Goal: Navigation & Orientation: Understand site structure

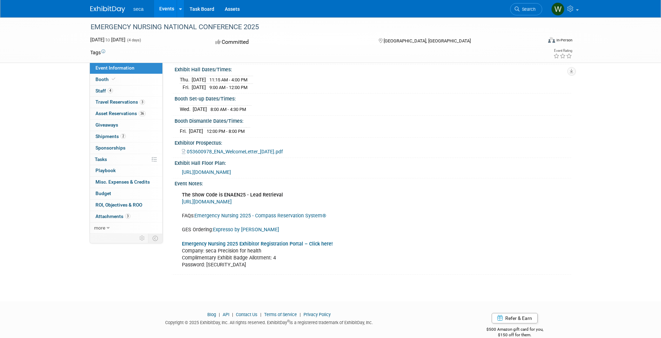
scroll to position [87, 0]
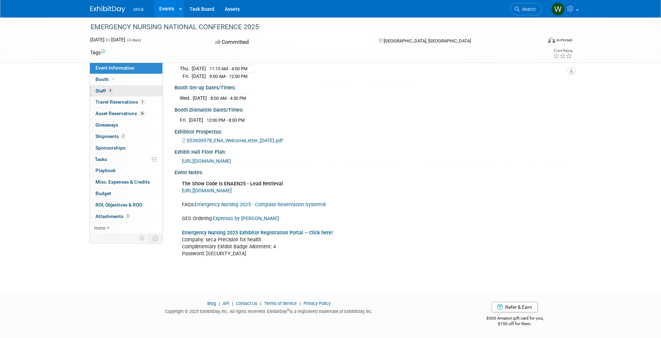
click at [100, 93] on span "Staff 4" at bounding box center [103, 91] width 17 height 6
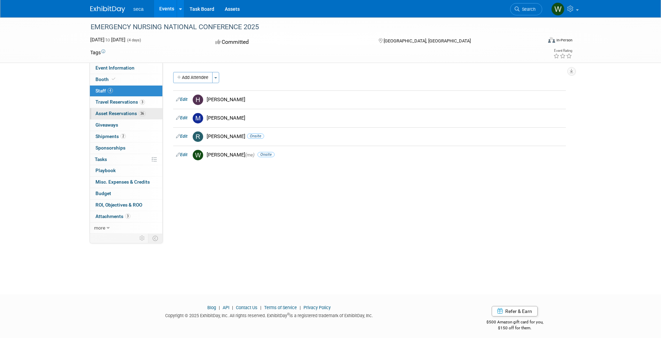
click at [124, 115] on span "Asset Reservations 36" at bounding box center [120, 114] width 50 height 6
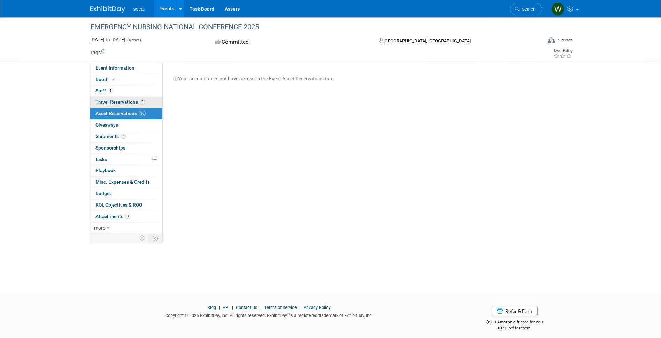
click at [121, 101] on span "Travel Reservations 3" at bounding box center [119, 102] width 49 height 6
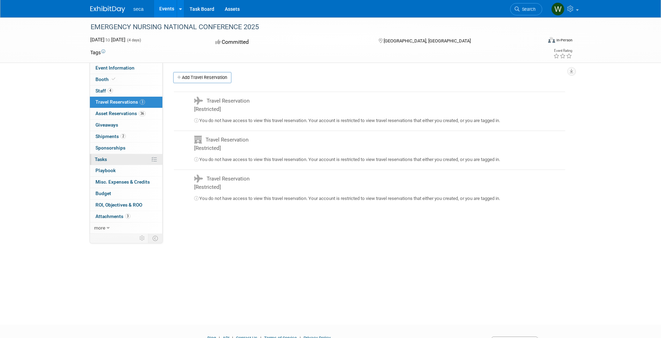
click at [110, 159] on link "0% Tasks 0%" at bounding box center [126, 159] width 72 height 11
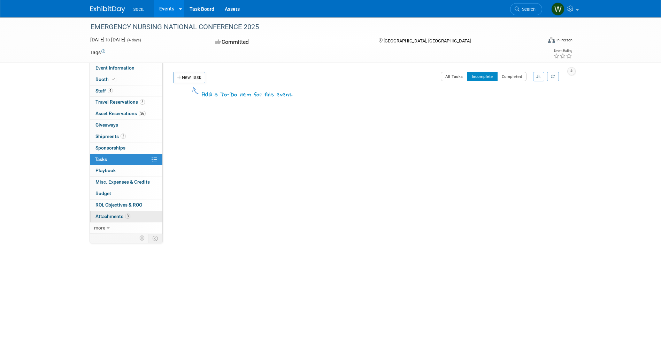
click at [116, 216] on span "Attachments 3" at bounding box center [112, 217] width 35 height 6
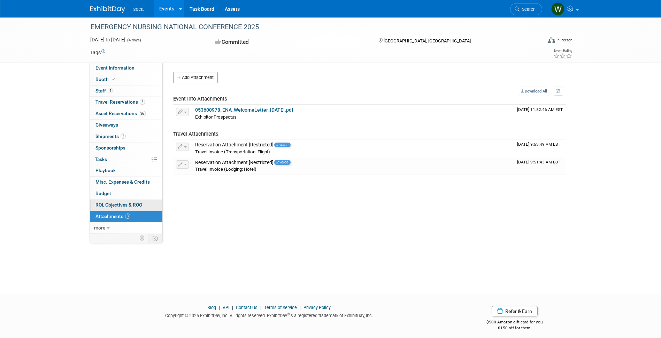
click at [128, 205] on span "ROI, Objectives & ROO 0" at bounding box center [118, 205] width 47 height 6
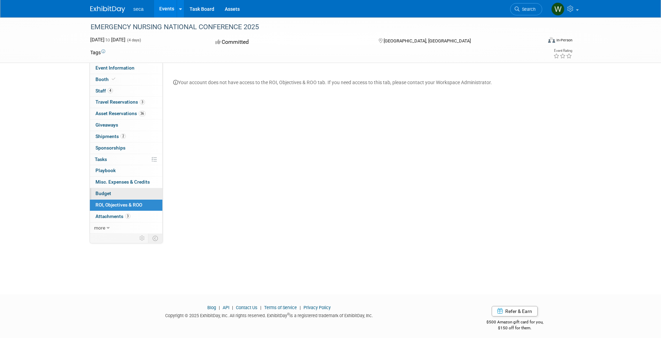
click at [114, 193] on link "Budget" at bounding box center [126, 193] width 72 height 11
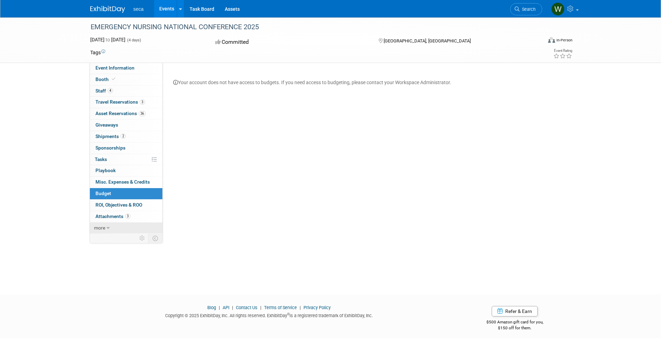
click at [109, 228] on link "more" at bounding box center [126, 228] width 72 height 11
click at [150, 237] on span "Event Binder (.pdf export)" at bounding box center [123, 239] width 56 height 6
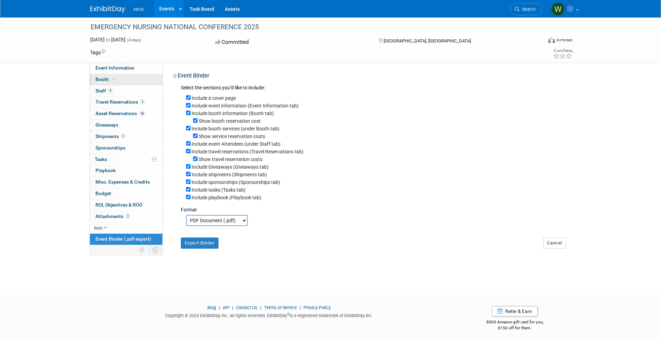
click at [106, 80] on span "Booth" at bounding box center [105, 80] width 21 height 6
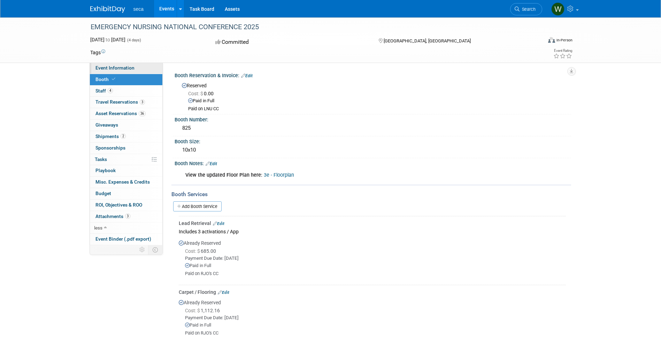
click at [122, 69] on span "Event Information" at bounding box center [114, 68] width 39 height 6
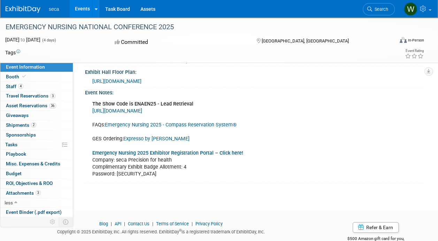
scroll to position [162, 0]
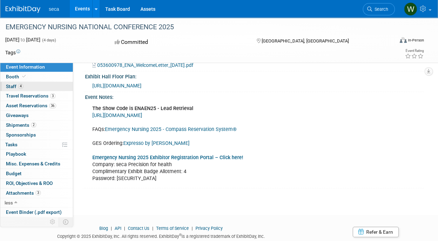
click at [8, 86] on span "Staff 4" at bounding box center [14, 87] width 17 height 6
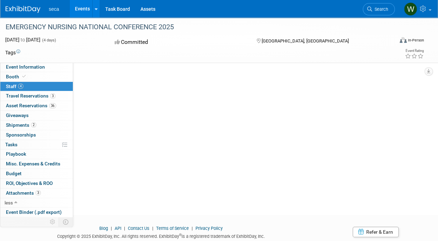
scroll to position [0, 0]
